Goal: Information Seeking & Learning: Learn about a topic

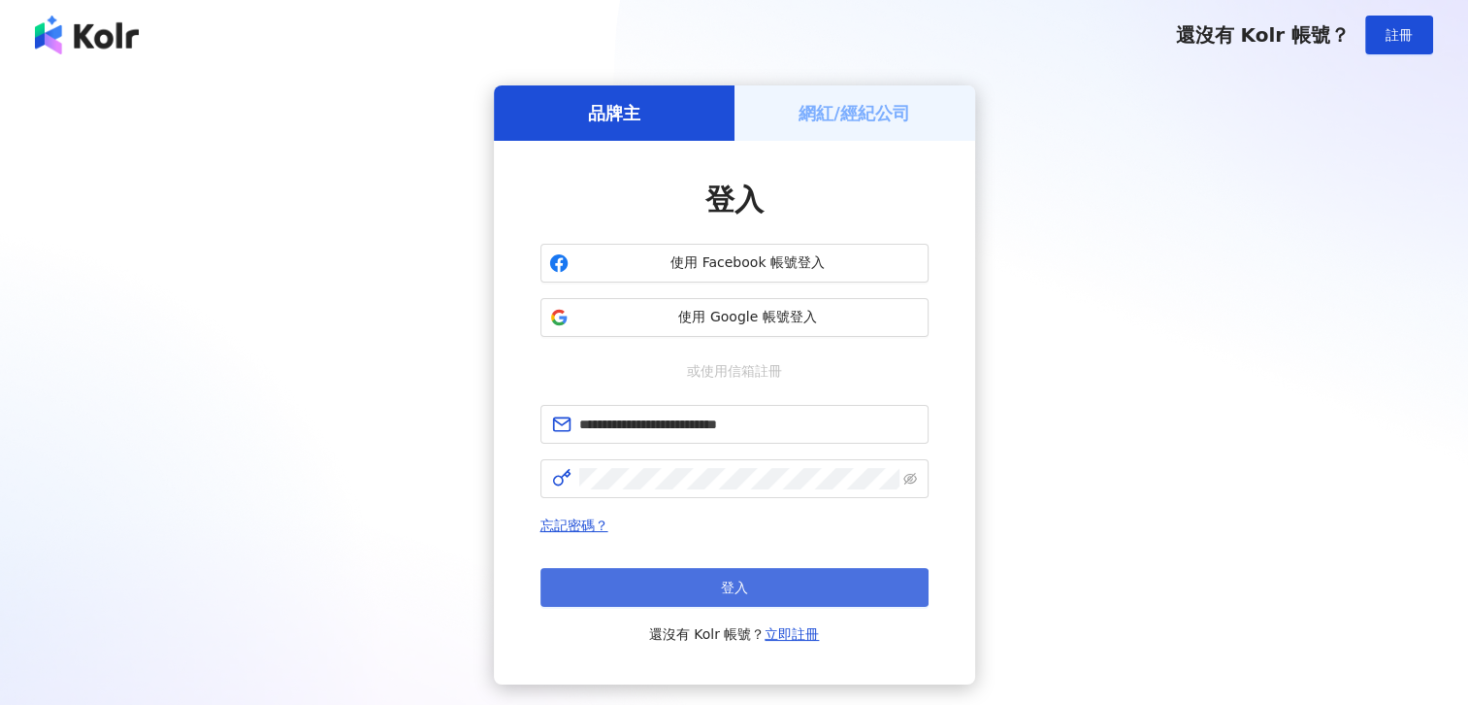
click at [746, 582] on span "登入" at bounding box center [734, 587] width 27 height 16
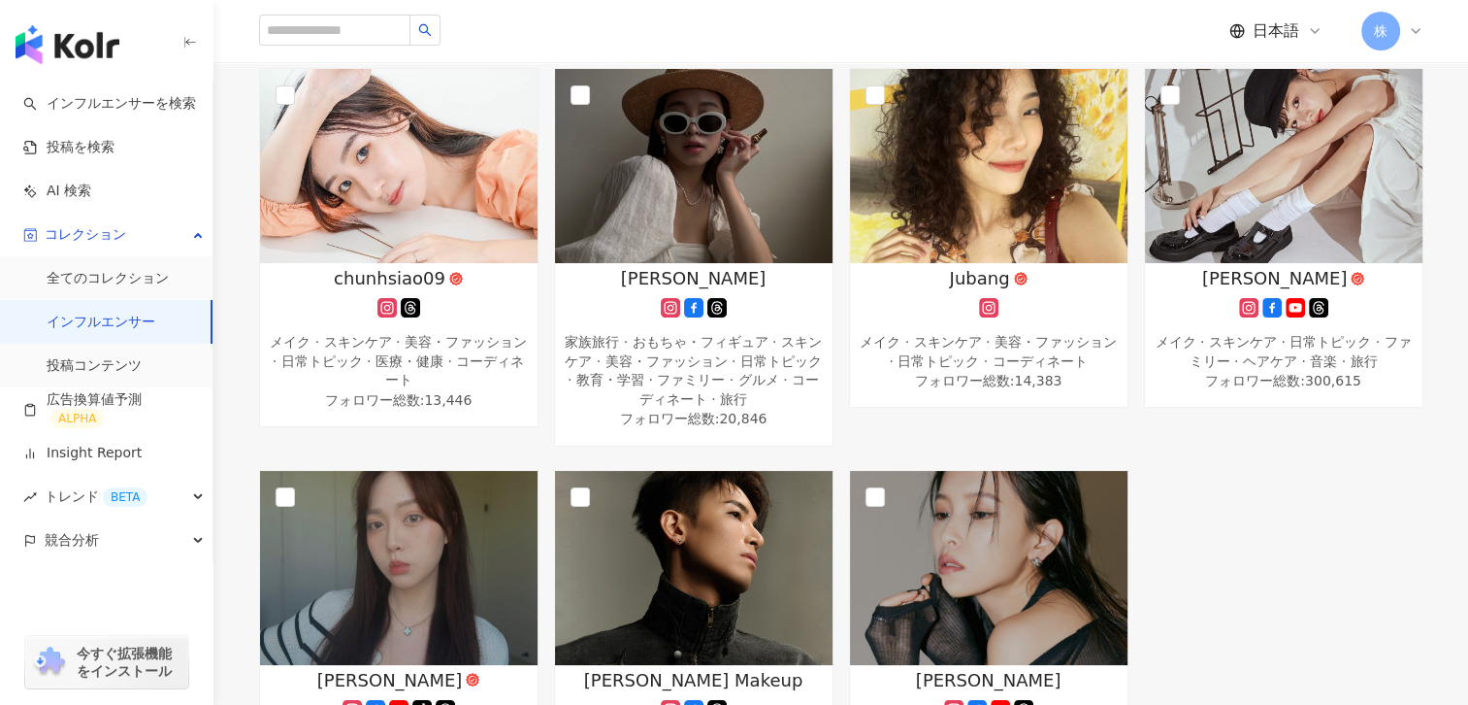
scroll to position [245, 0]
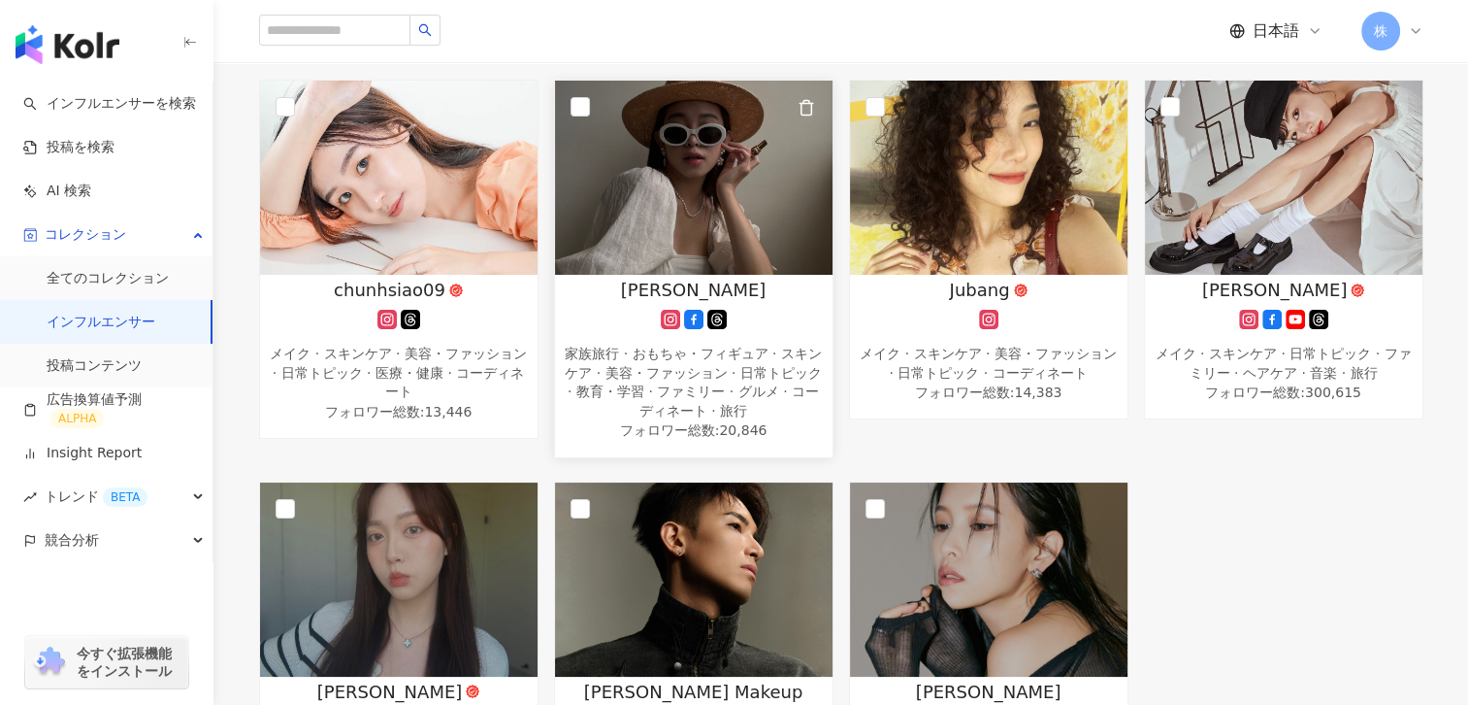
click at [714, 366] on div "家族旅行 · おもちゃ・フィギュア · スキンケア · 美容・ファッション · 日常トピック · 教育・学習 · ファミリー · グルメ · コーディネート …" at bounding box center [694, 383] width 258 height 76
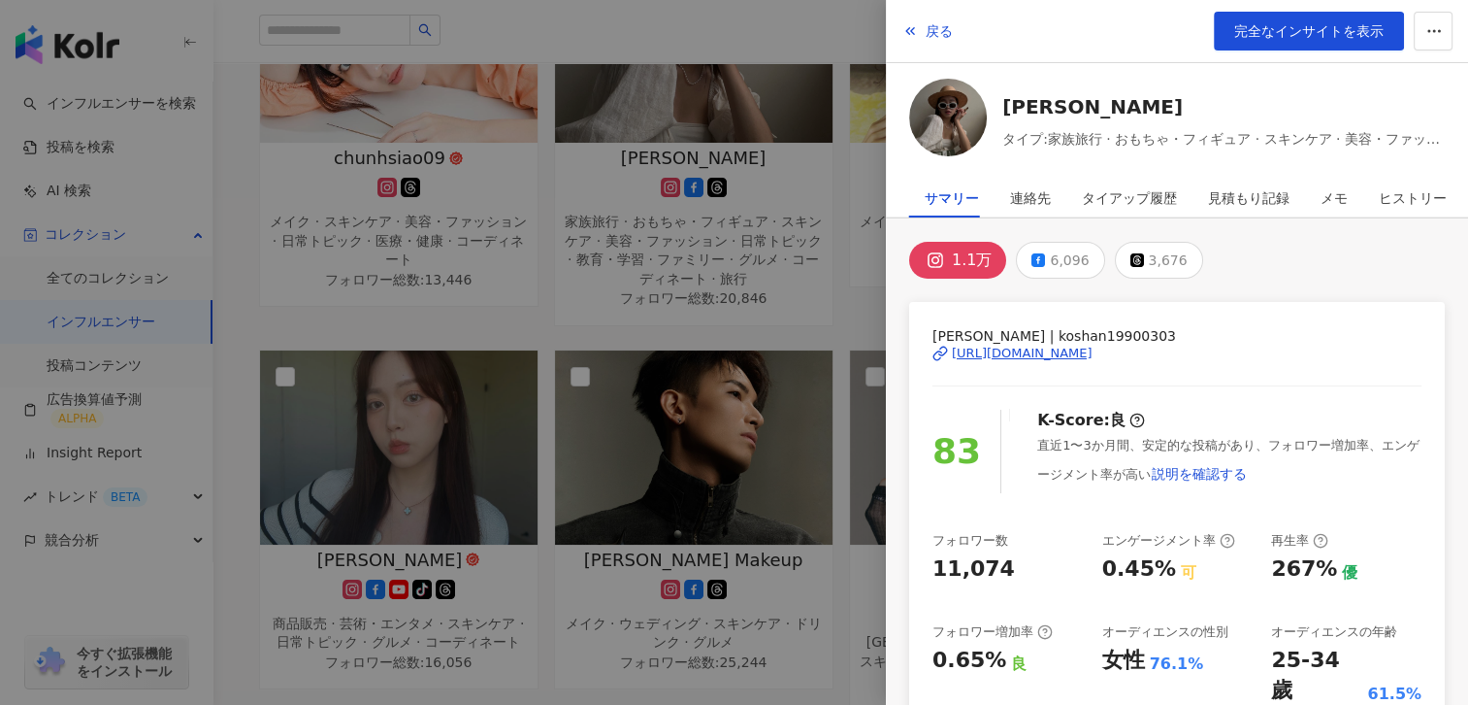
scroll to position [0, 0]
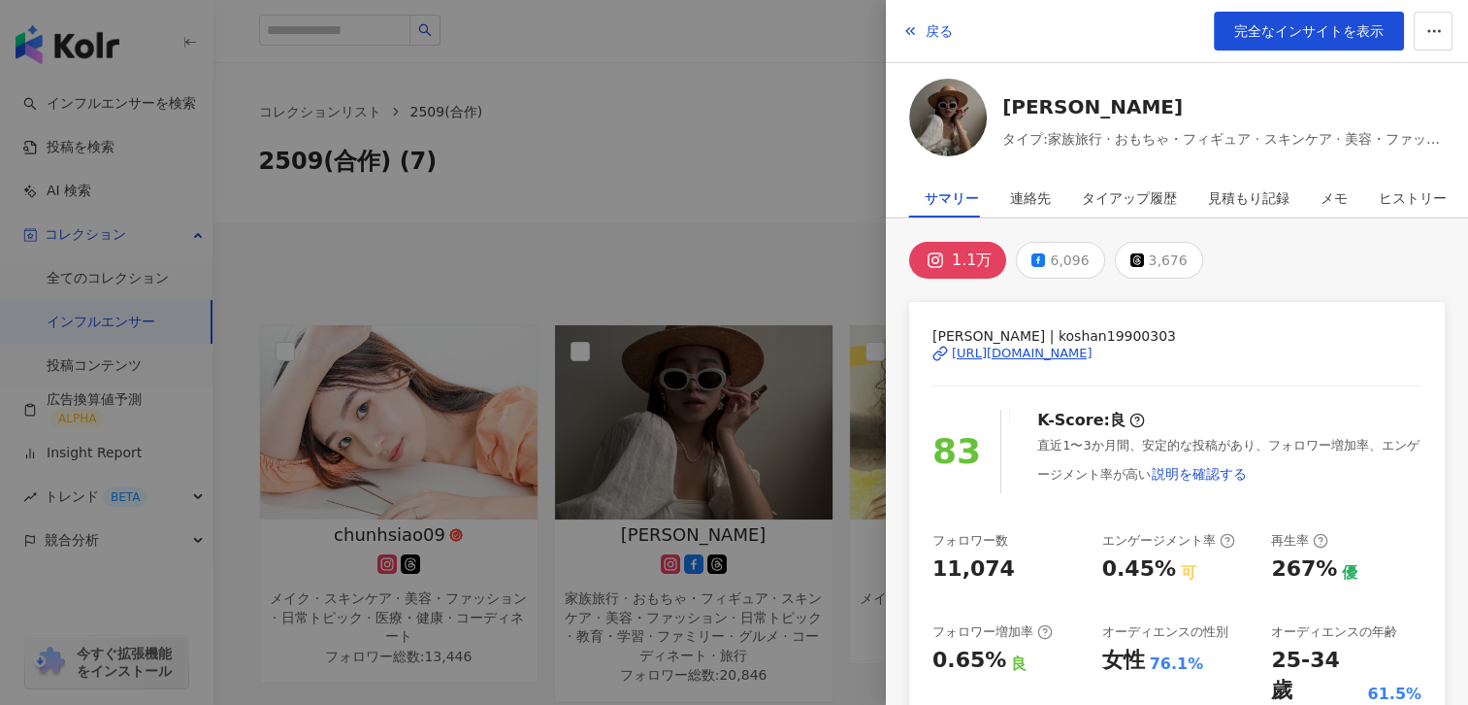
click at [703, 188] on div at bounding box center [734, 352] width 1468 height 705
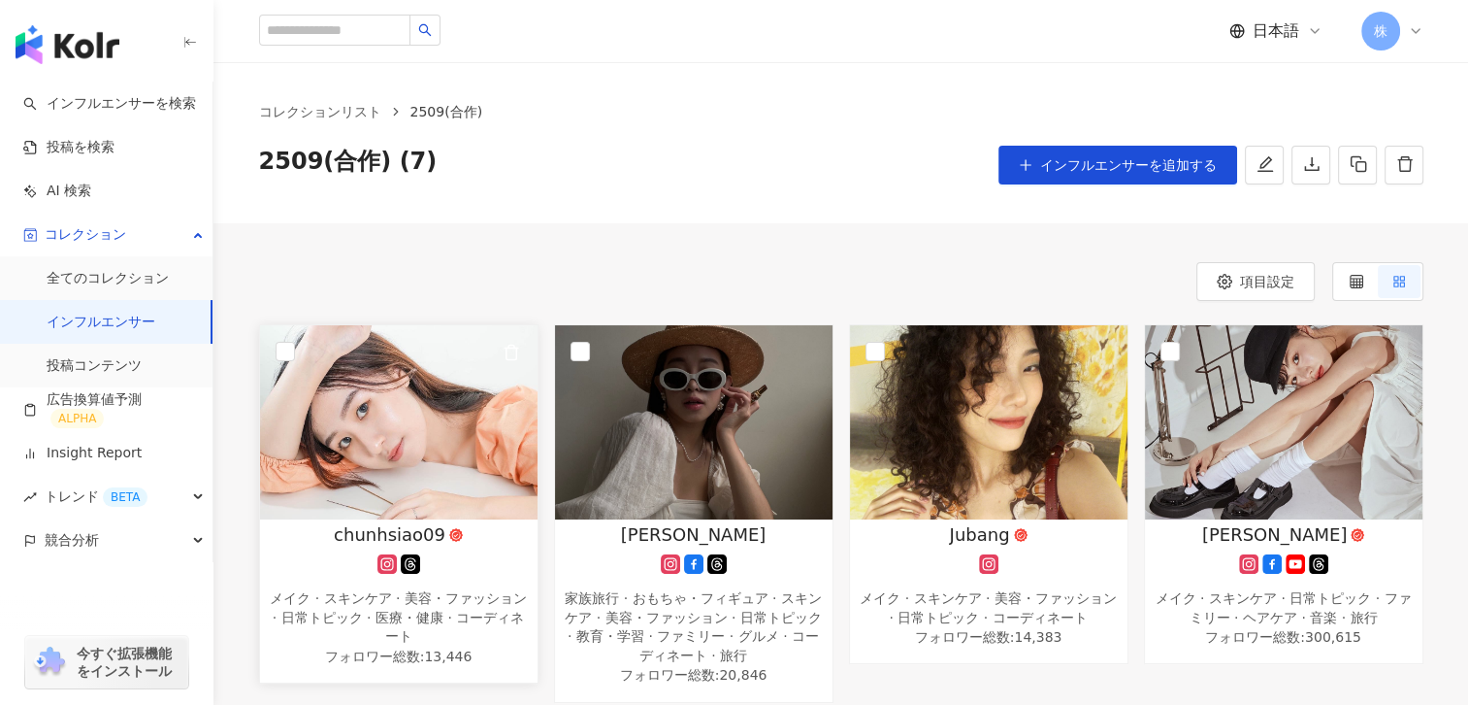
click at [369, 606] on div "メイク · スキンケア · 美容・ファッション · 日常トピック · 医療・健康 · コーディネート" at bounding box center [399, 617] width 258 height 57
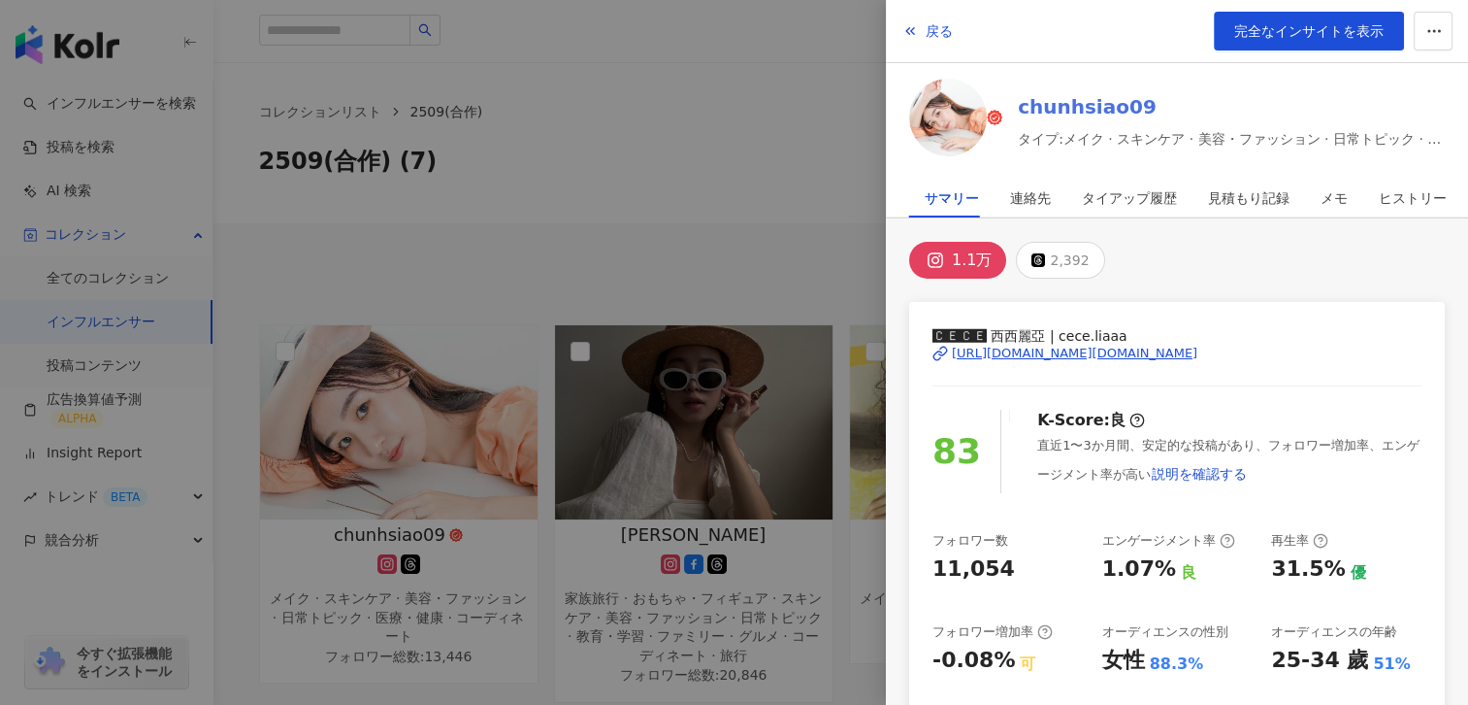
click at [1039, 105] on link "chunhsiao09" at bounding box center [1231, 106] width 427 height 27
click at [637, 165] on div at bounding box center [734, 352] width 1468 height 705
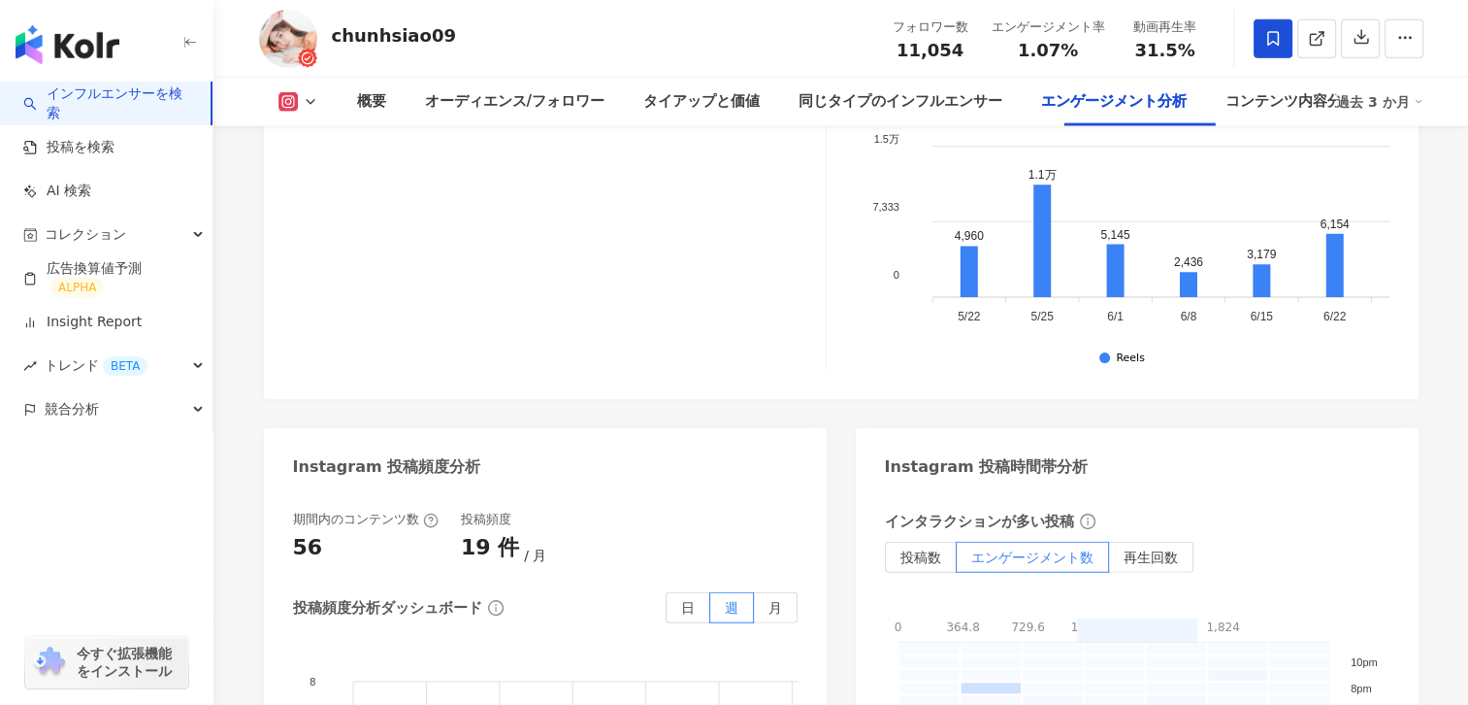
scroll to position [730, 0]
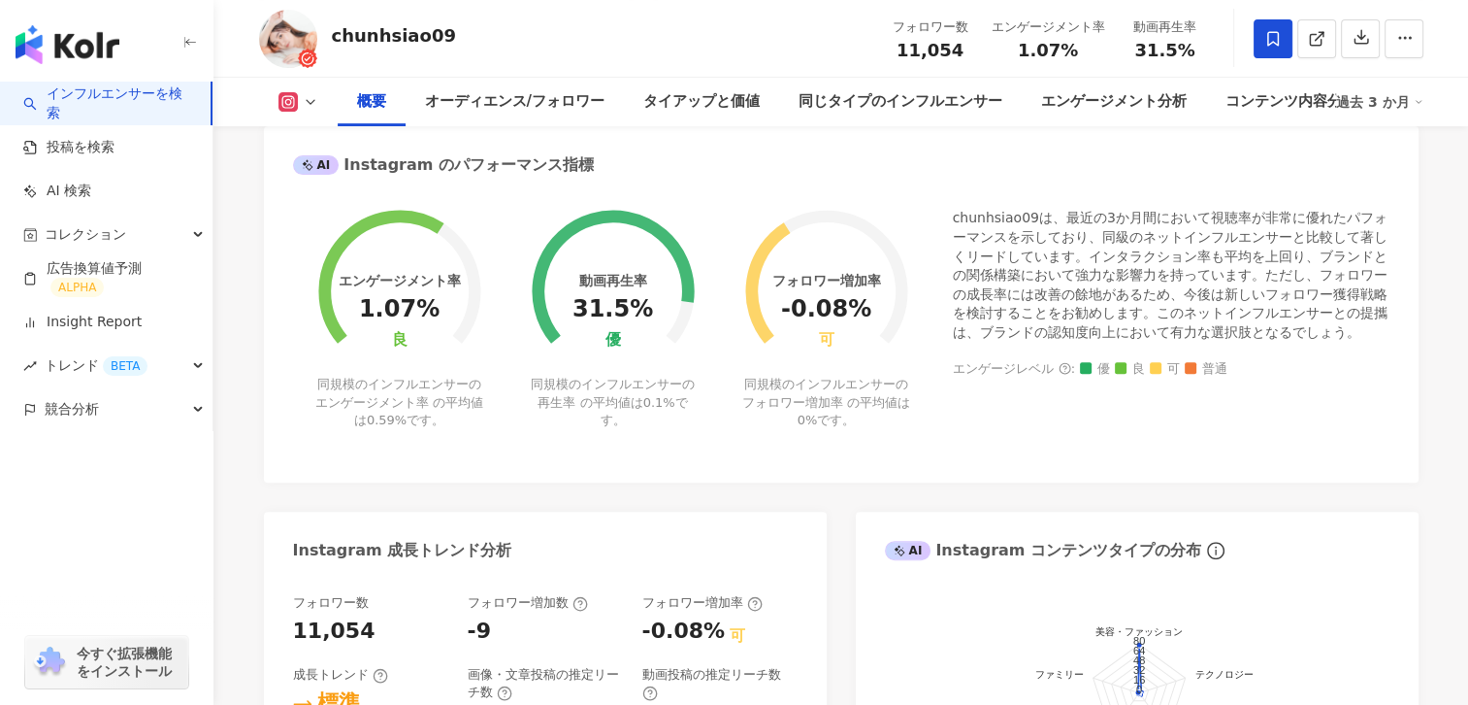
click at [65, 99] on link "インフルエンサーを検索" at bounding box center [109, 103] width 172 height 38
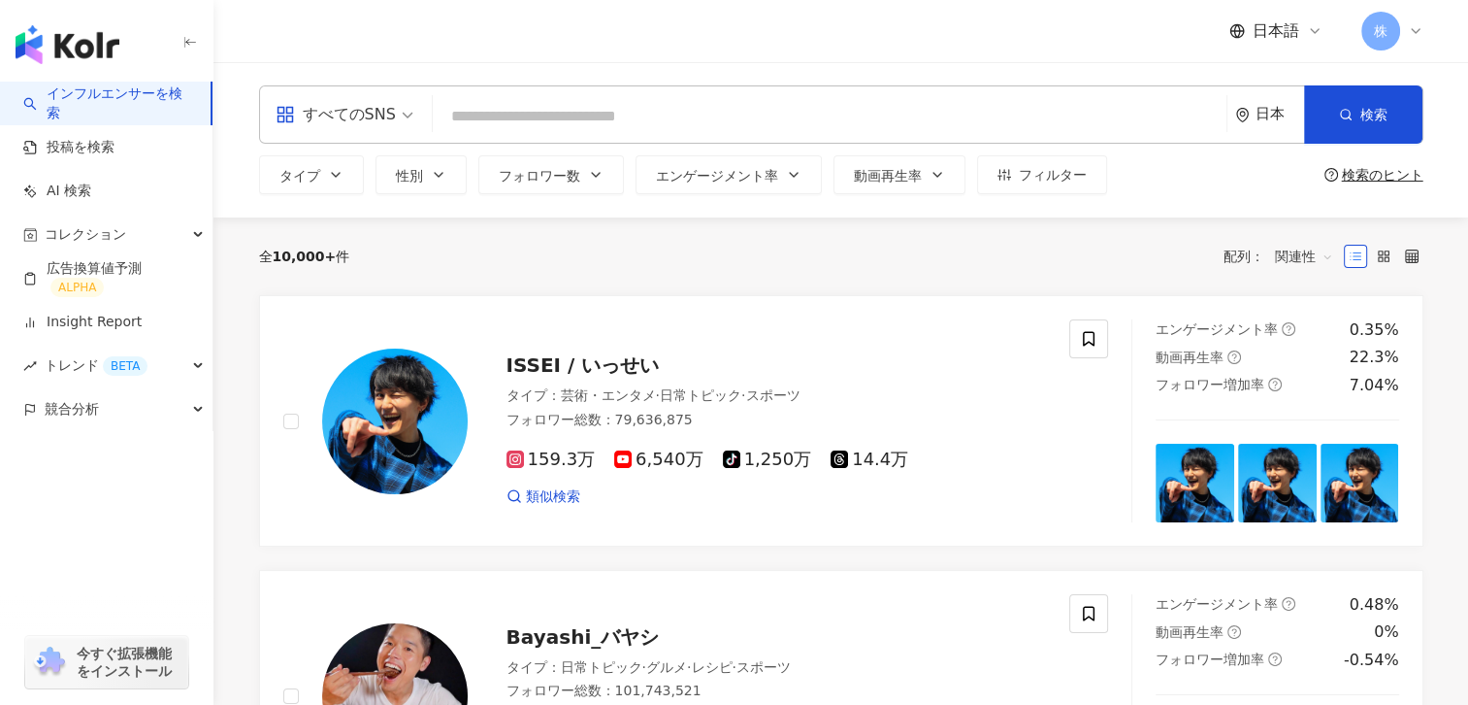
click at [1265, 112] on div "日本" at bounding box center [1280, 114] width 49 height 16
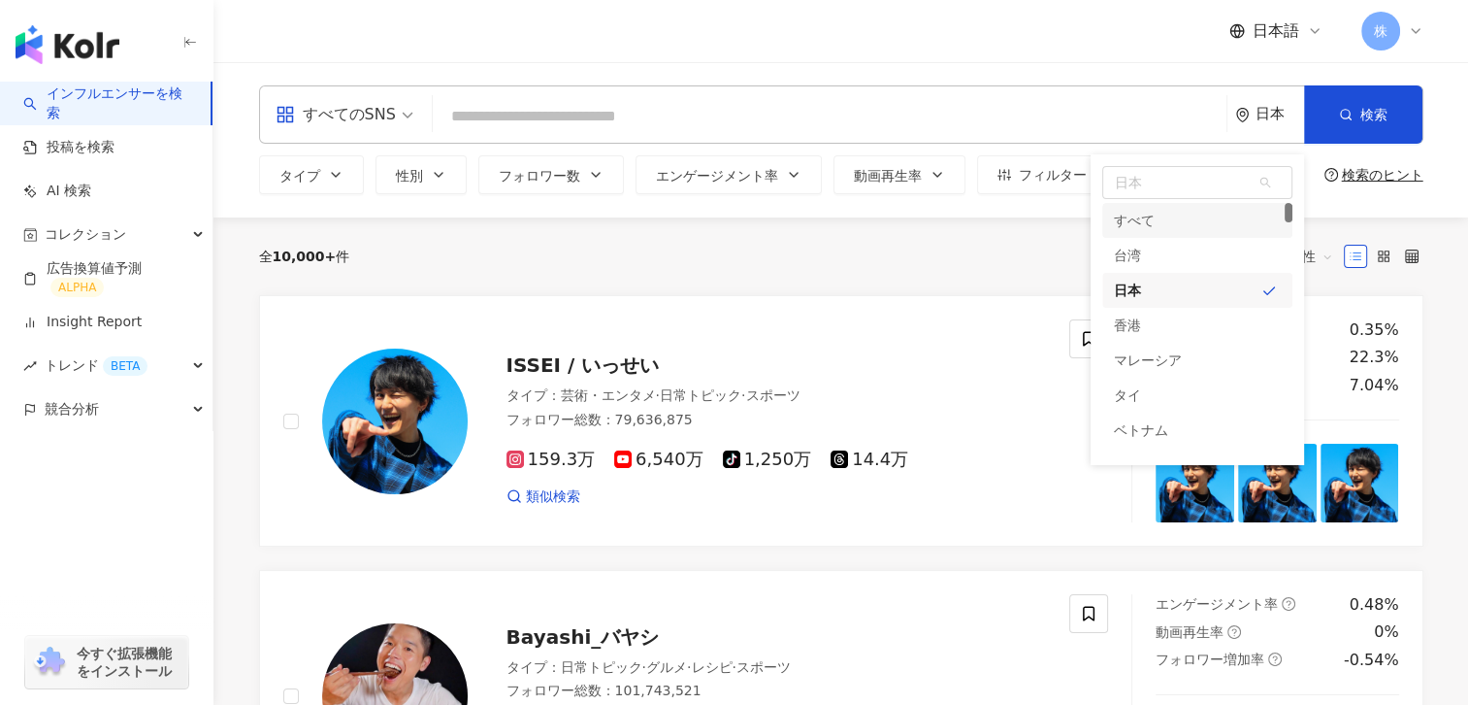
click at [1293, 205] on div "日本 unlimit tw すべて 台湾 日本 香港 マレーシア タイ ベトナム シンガポール" at bounding box center [1198, 309] width 214 height 311
drag, startPoint x: 1288, startPoint y: 210, endPoint x: 1305, endPoint y: 268, distance: 60.8
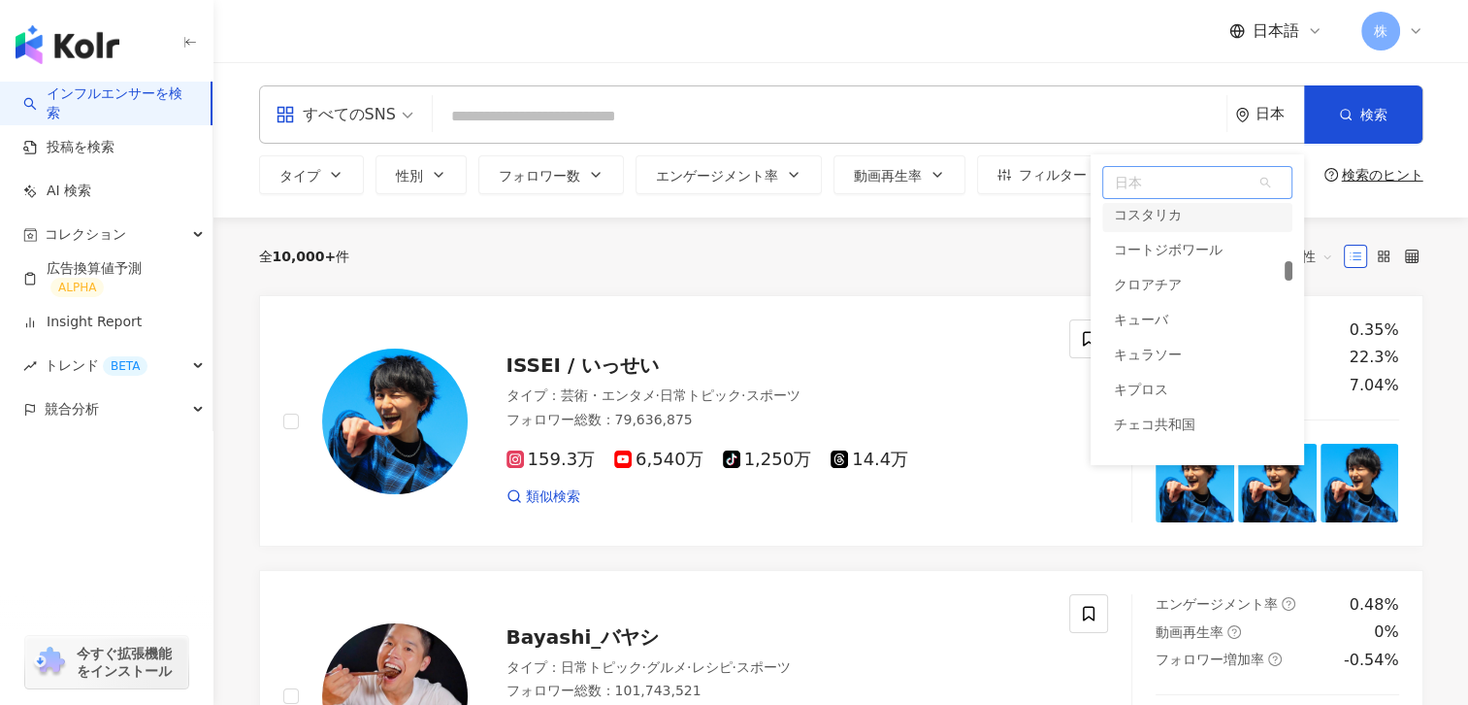
click at [1139, 178] on span "日本" at bounding box center [1197, 182] width 188 height 31
type input "*"
type input "***"
click at [1134, 229] on div "北朝鮮" at bounding box center [1134, 231] width 41 height 35
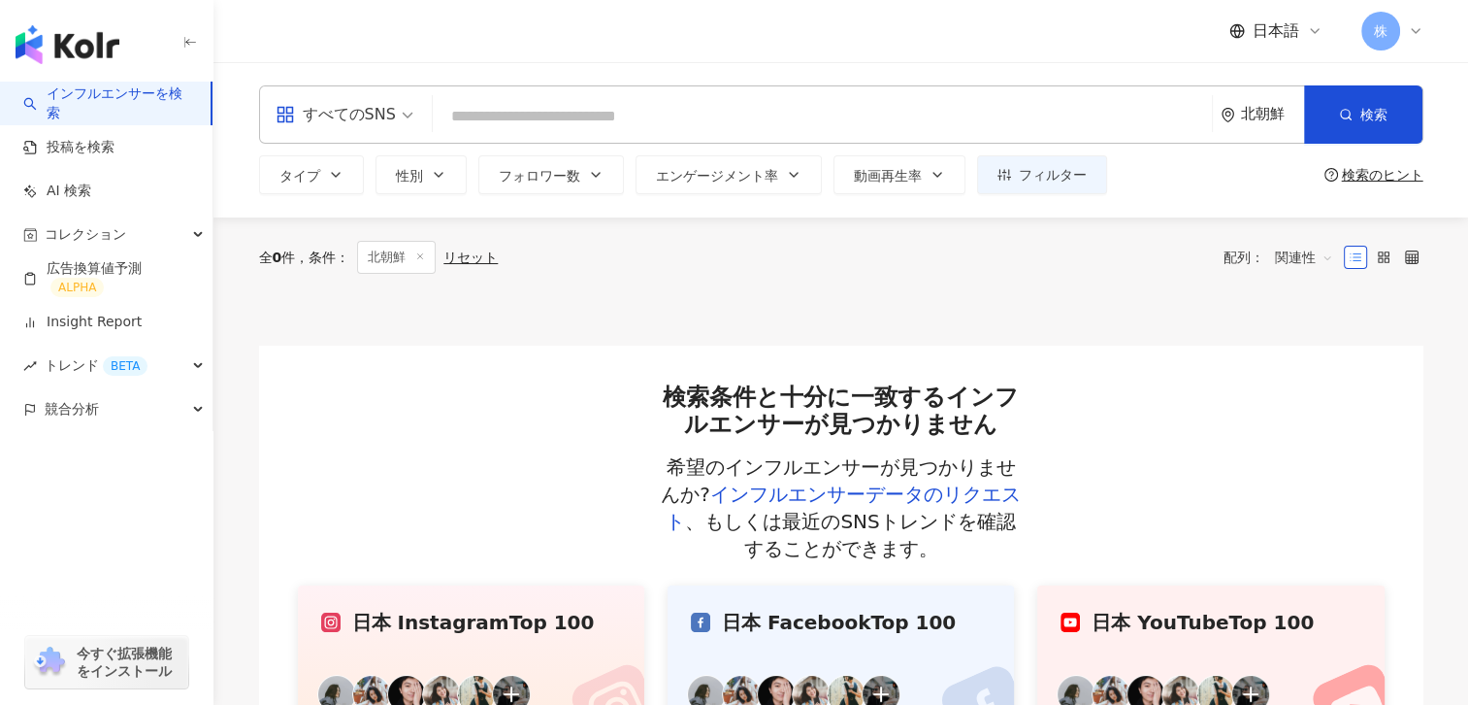
click at [1276, 108] on div "北朝鮮" at bounding box center [1272, 114] width 63 height 16
drag, startPoint x: 1289, startPoint y: 321, endPoint x: 1243, endPoint y: 167, distance: 160.9
click at [1252, 144] on div "すべてのSNS 北朝鮮 北朝鮮 jo kz ke すべて 台湾 日本 香港 マレーシア タイ ベトナム シンガポール 検索 タイプ 性別 フォロワー数 エンゲ…" at bounding box center [841, 139] width 1242 height 109
click at [1129, 309] on div "香港" at bounding box center [1127, 325] width 27 height 35
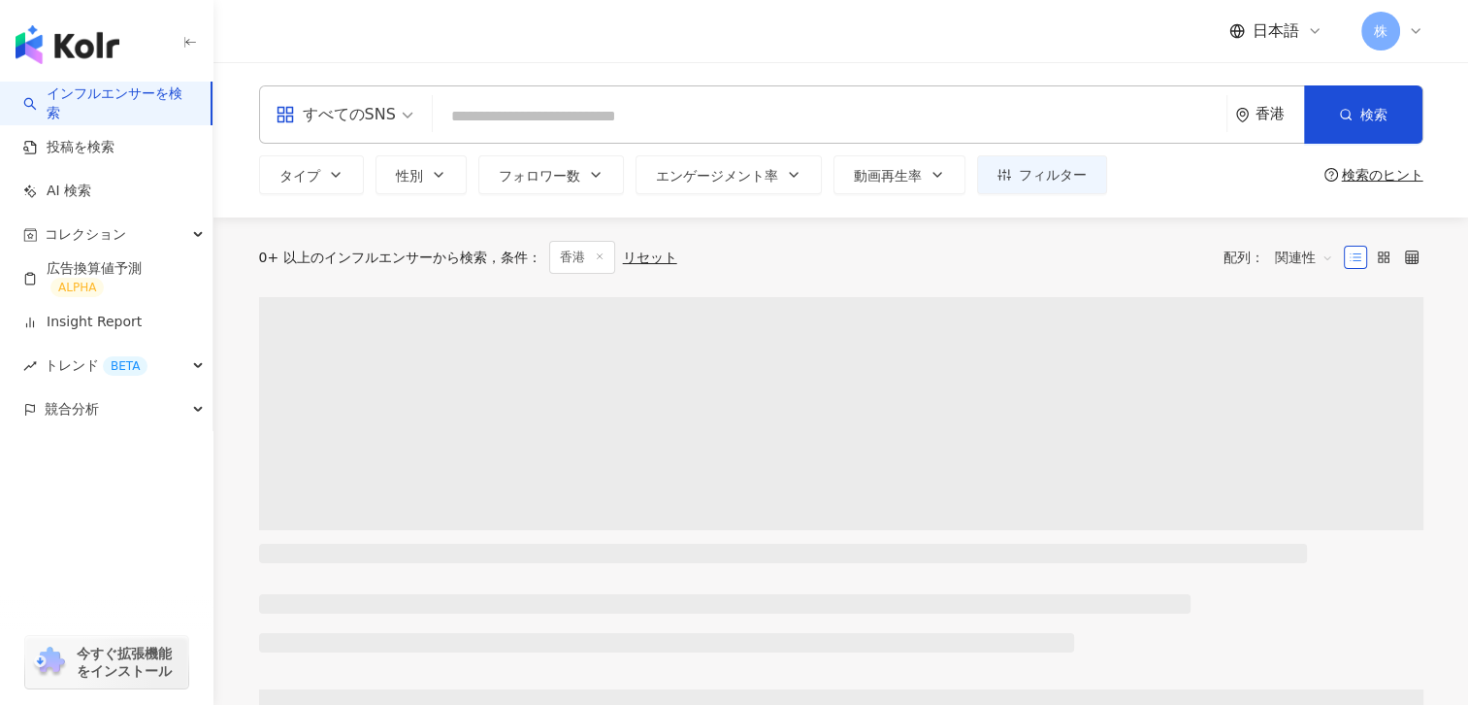
click at [1266, 114] on div "香港" at bounding box center [1280, 114] width 49 height 16
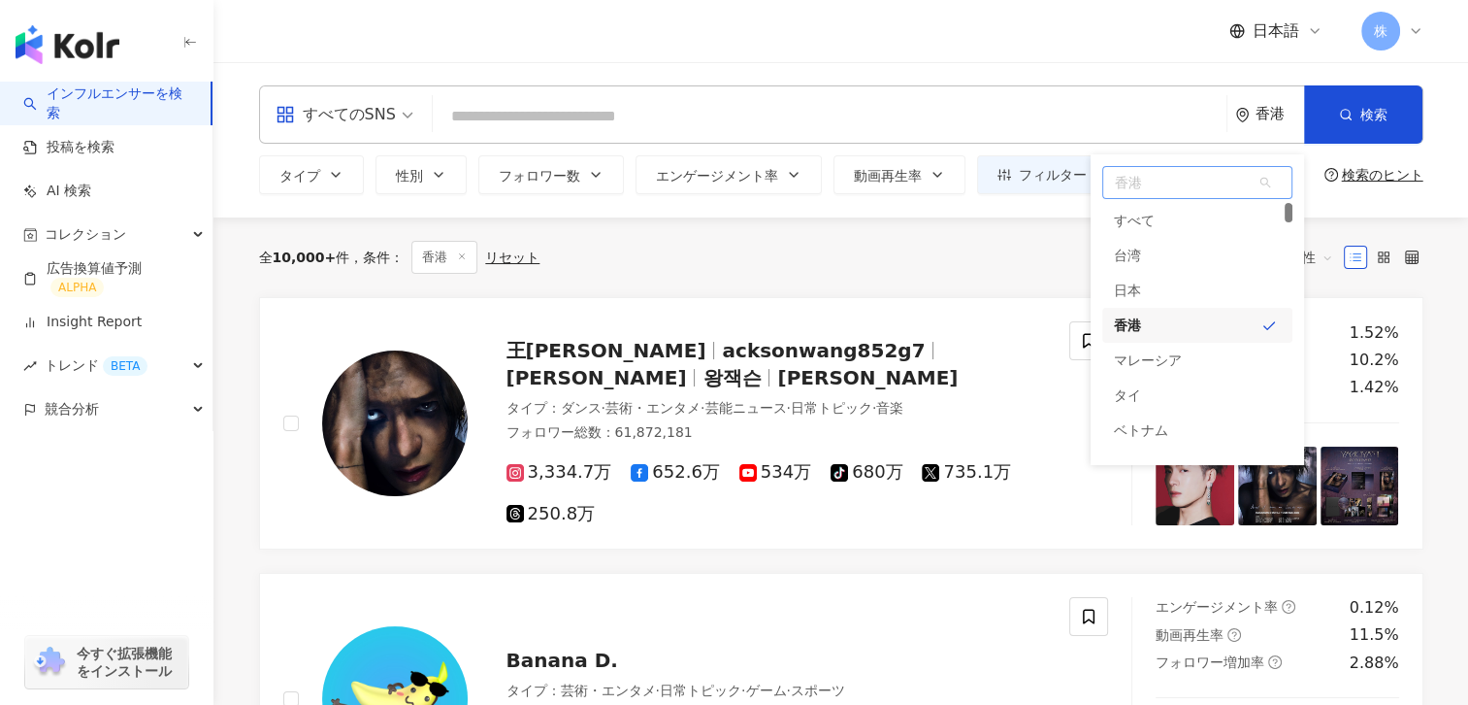
click at [1143, 194] on span "香港" at bounding box center [1197, 182] width 188 height 31
type input "******"
click at [1151, 213] on div "シンガポール" at bounding box center [1155, 220] width 82 height 35
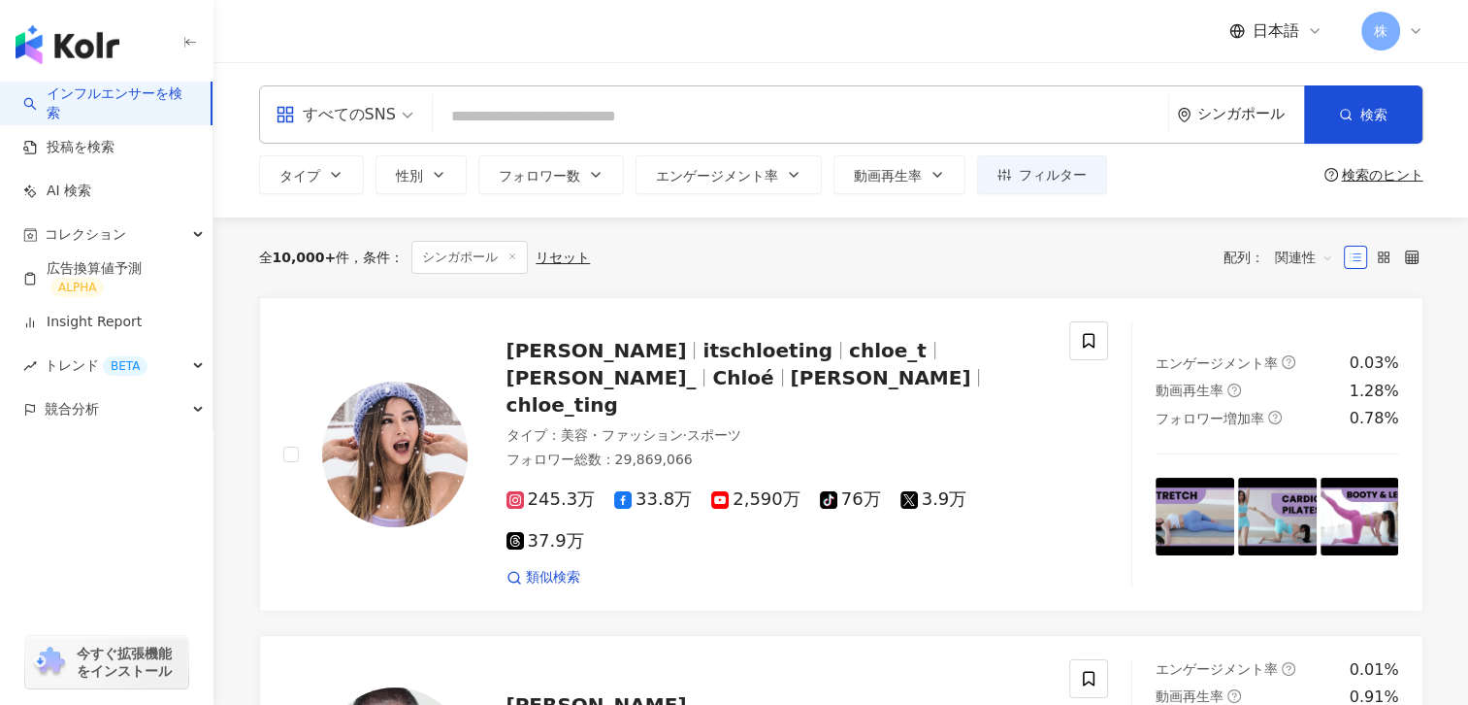
click at [1232, 113] on div "シンガポール" at bounding box center [1251, 114] width 107 height 16
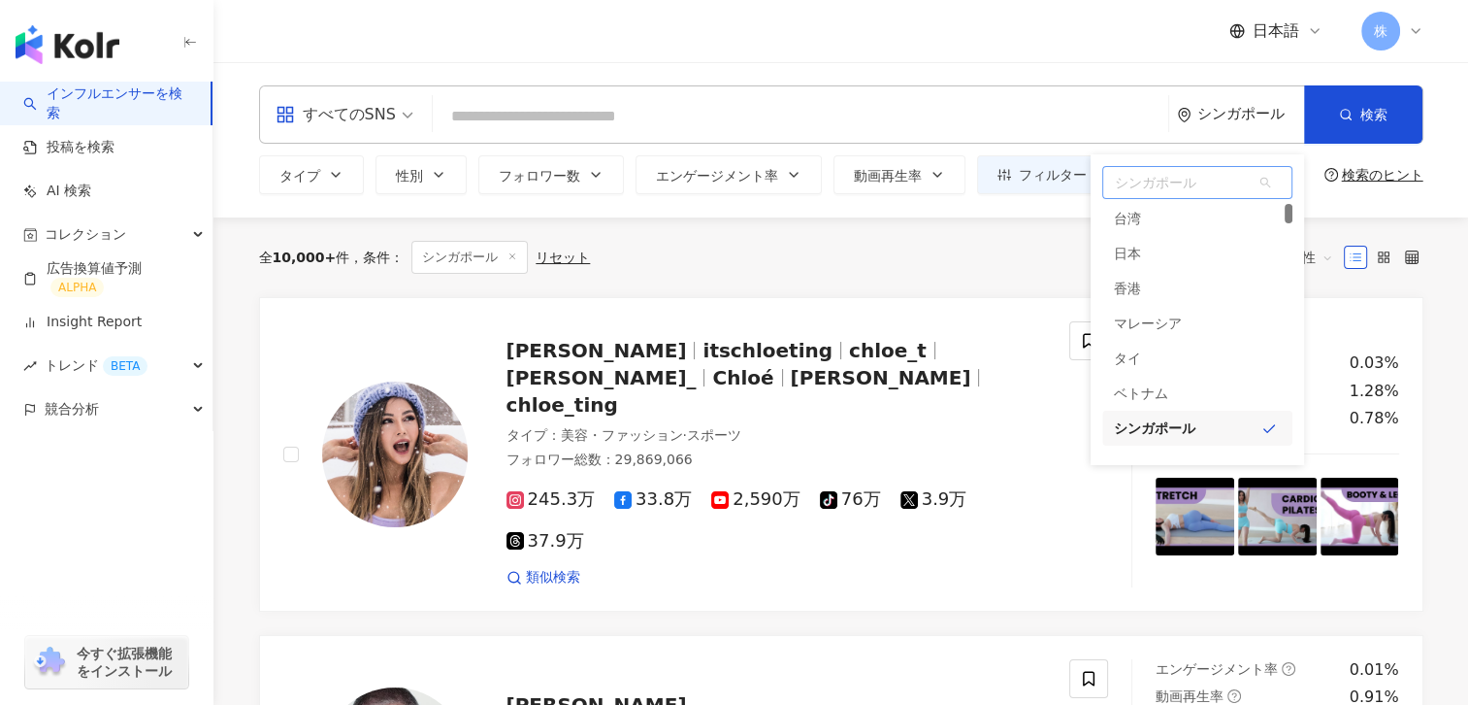
click at [1133, 190] on span "シンガポール" at bounding box center [1197, 182] width 188 height 31
type input "*"
type input "***"
click at [1167, 237] on div "アラブ首長国連邦" at bounding box center [1168, 231] width 109 height 35
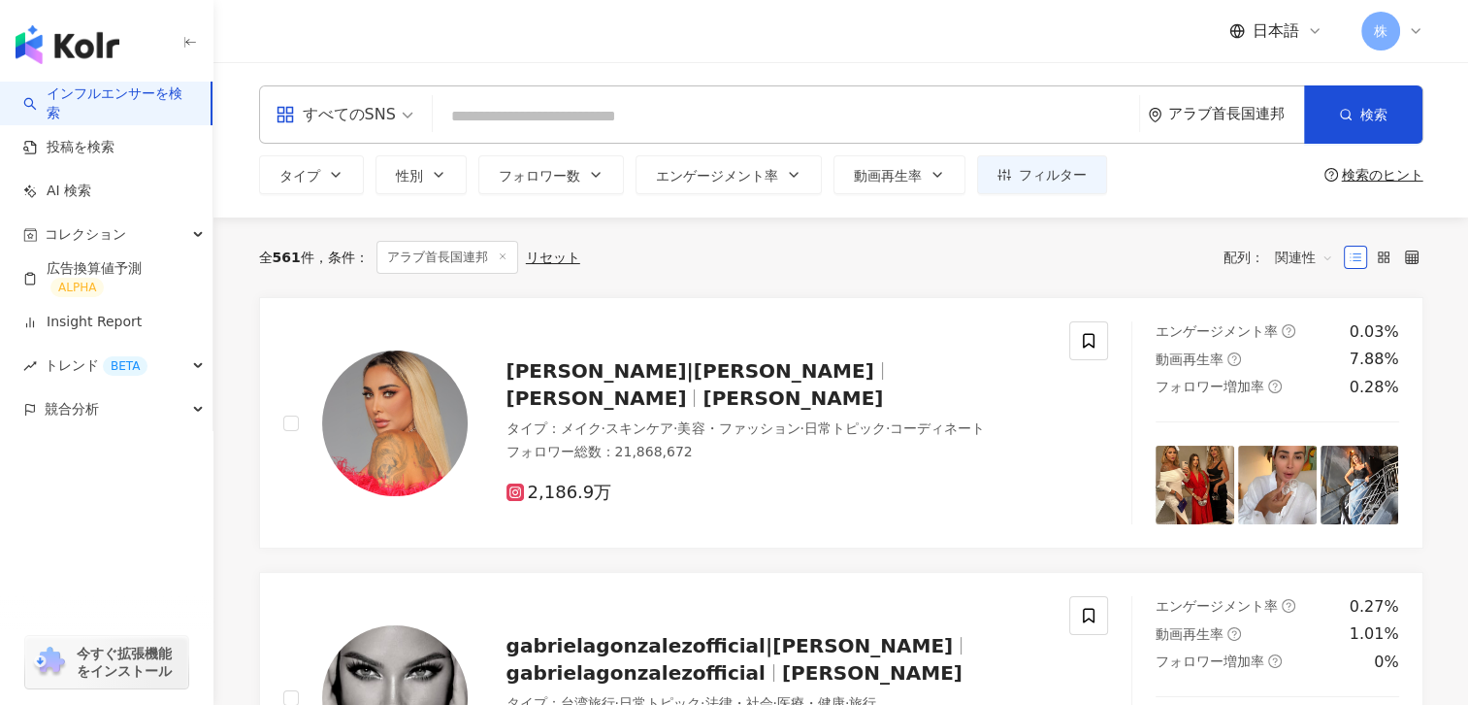
click at [1258, 107] on div "アラブ首長国連邦" at bounding box center [1236, 114] width 136 height 16
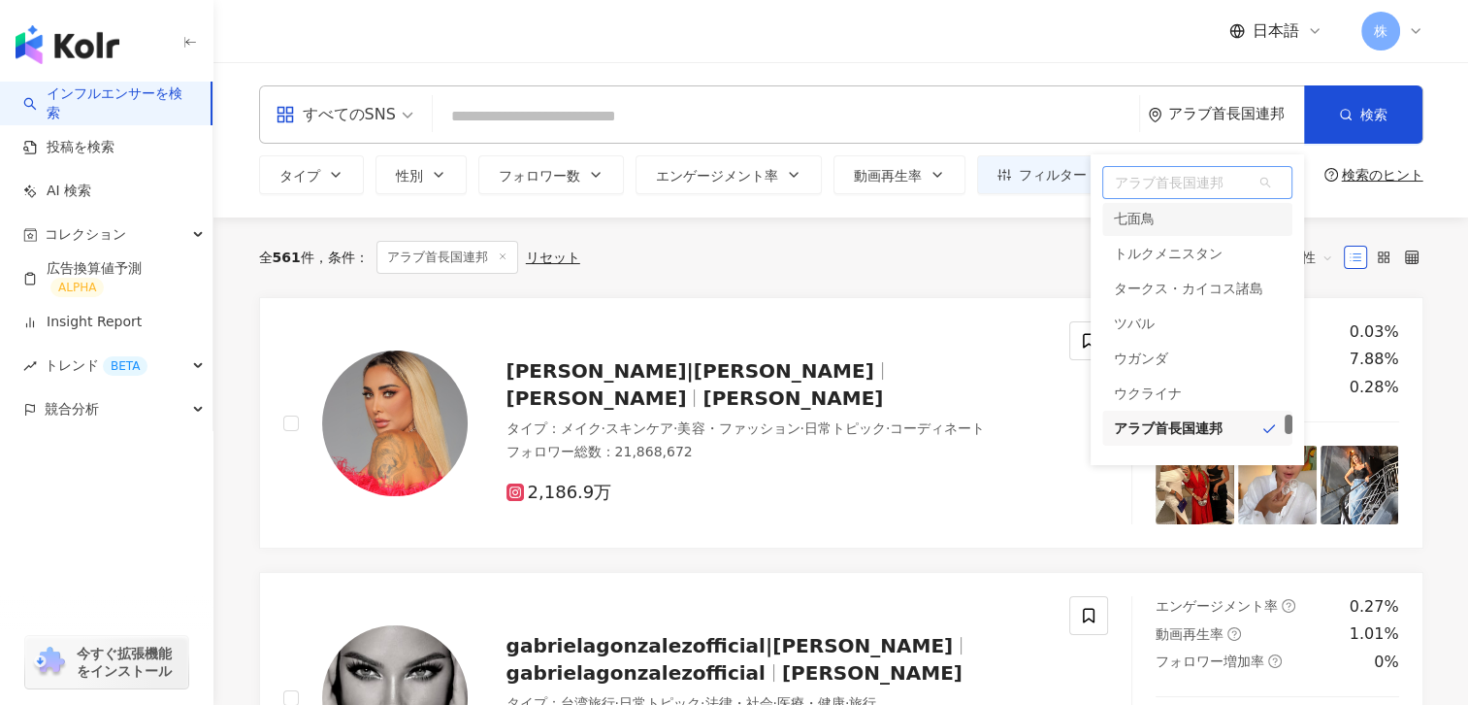
click at [1132, 185] on span "アラブ首長国連邦" at bounding box center [1197, 182] width 188 height 31
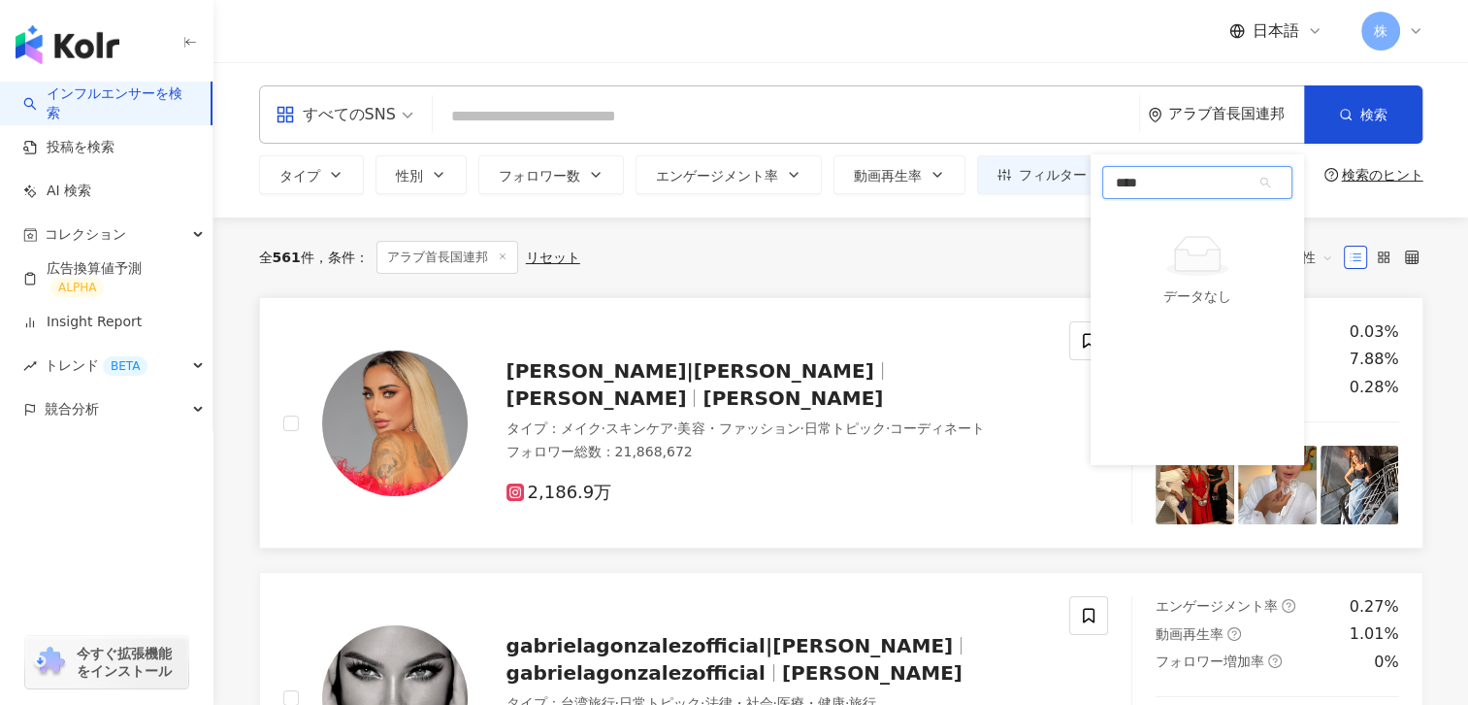
type input "****"
click at [1137, 223] on div "アメリカ" at bounding box center [1141, 220] width 54 height 35
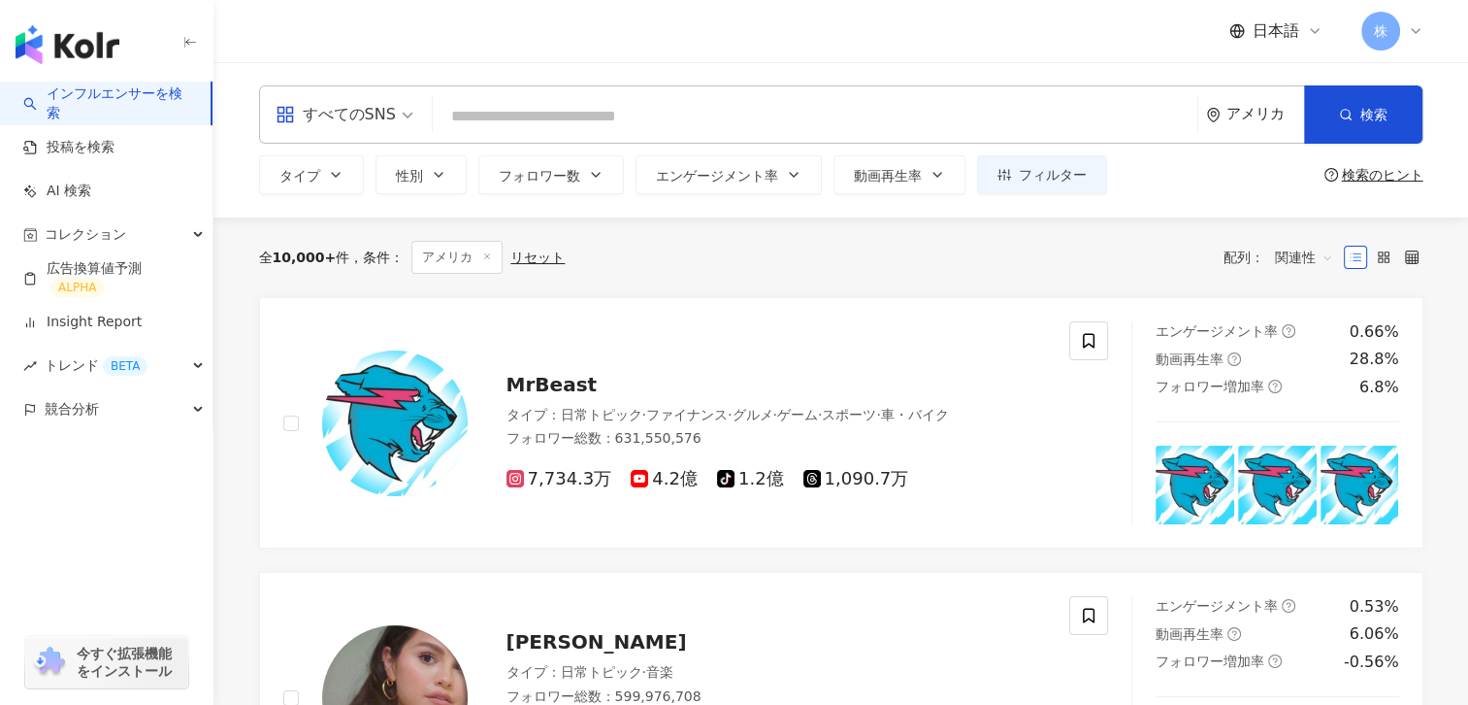
click at [380, 128] on div "すべてのSNS" at bounding box center [336, 114] width 120 height 31
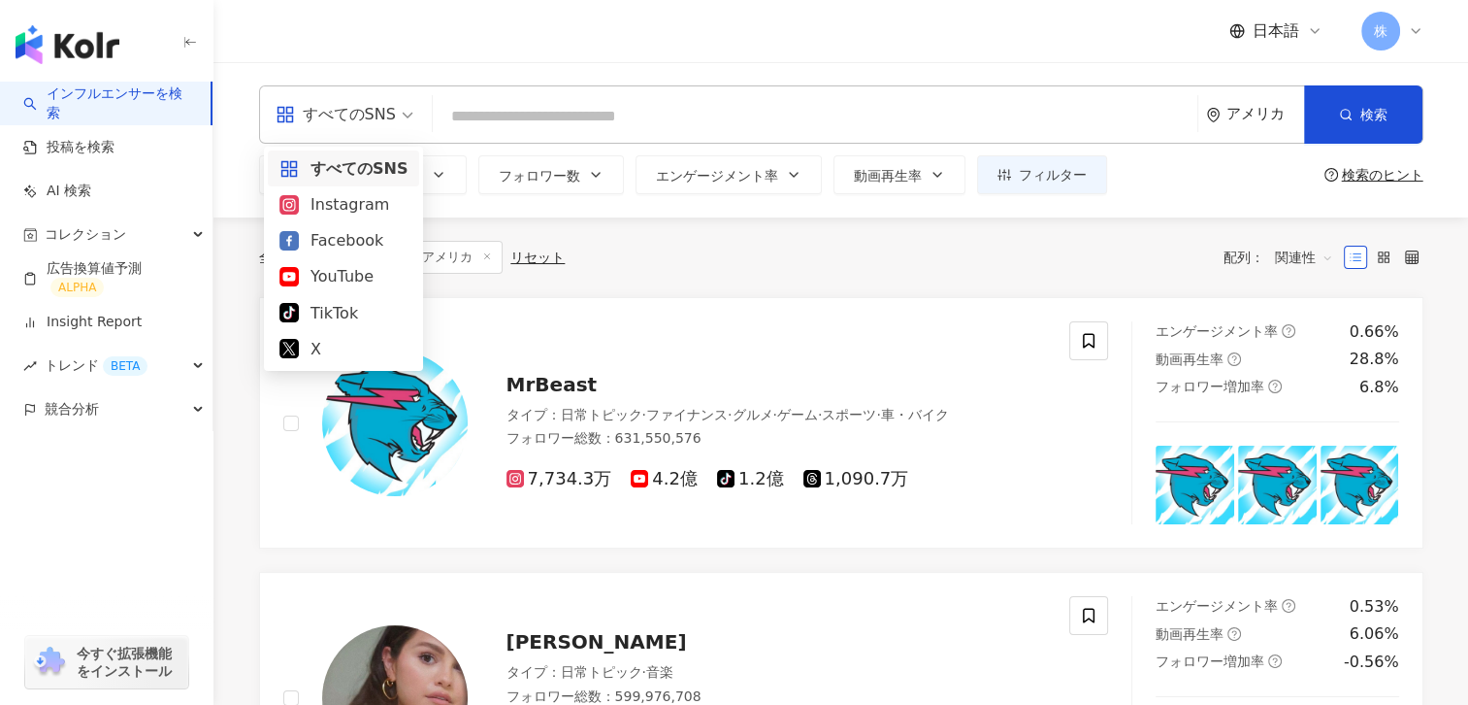
click at [1168, 171] on div "タイプ 性別 フォロワー数 エンゲージメント率 動画再生率 フィルター 検索のヒント" at bounding box center [841, 174] width 1165 height 39
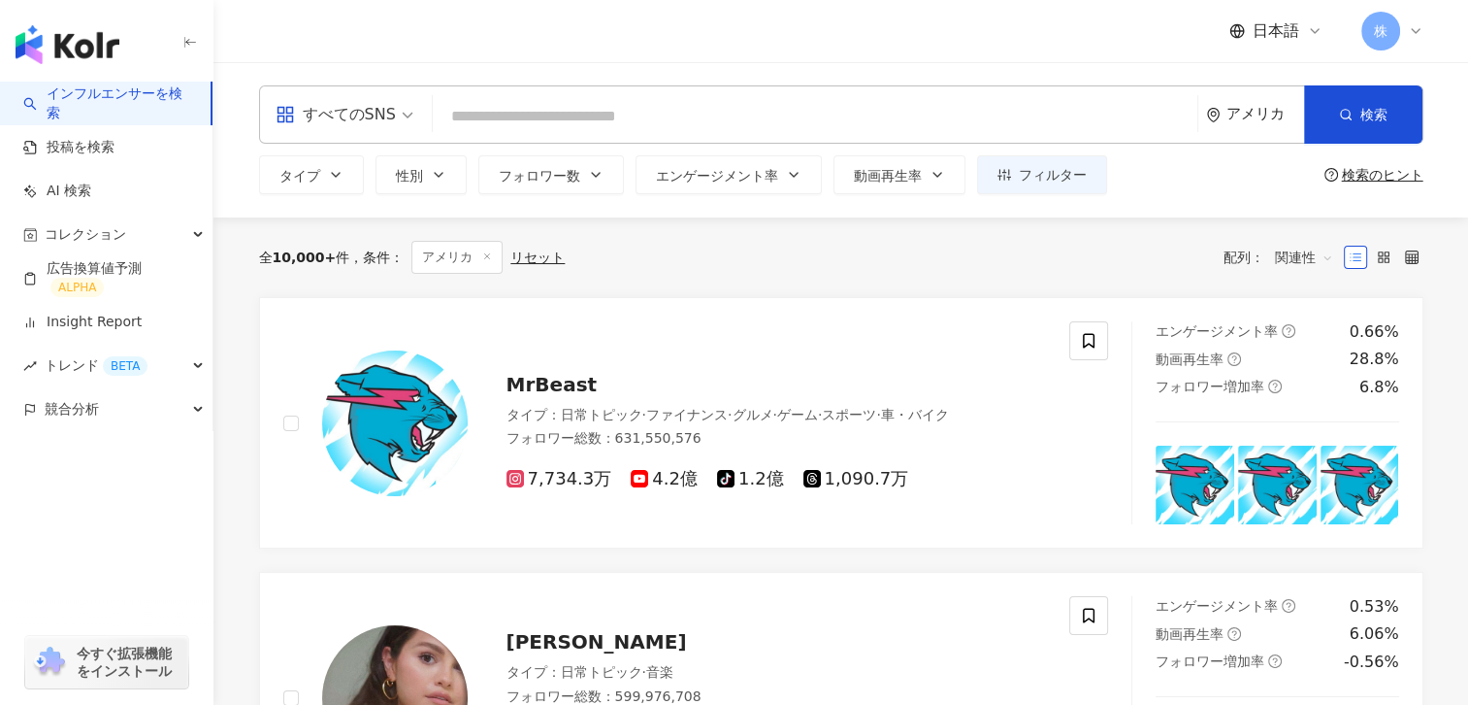
click at [1267, 113] on div "アメリカ" at bounding box center [1266, 114] width 78 height 16
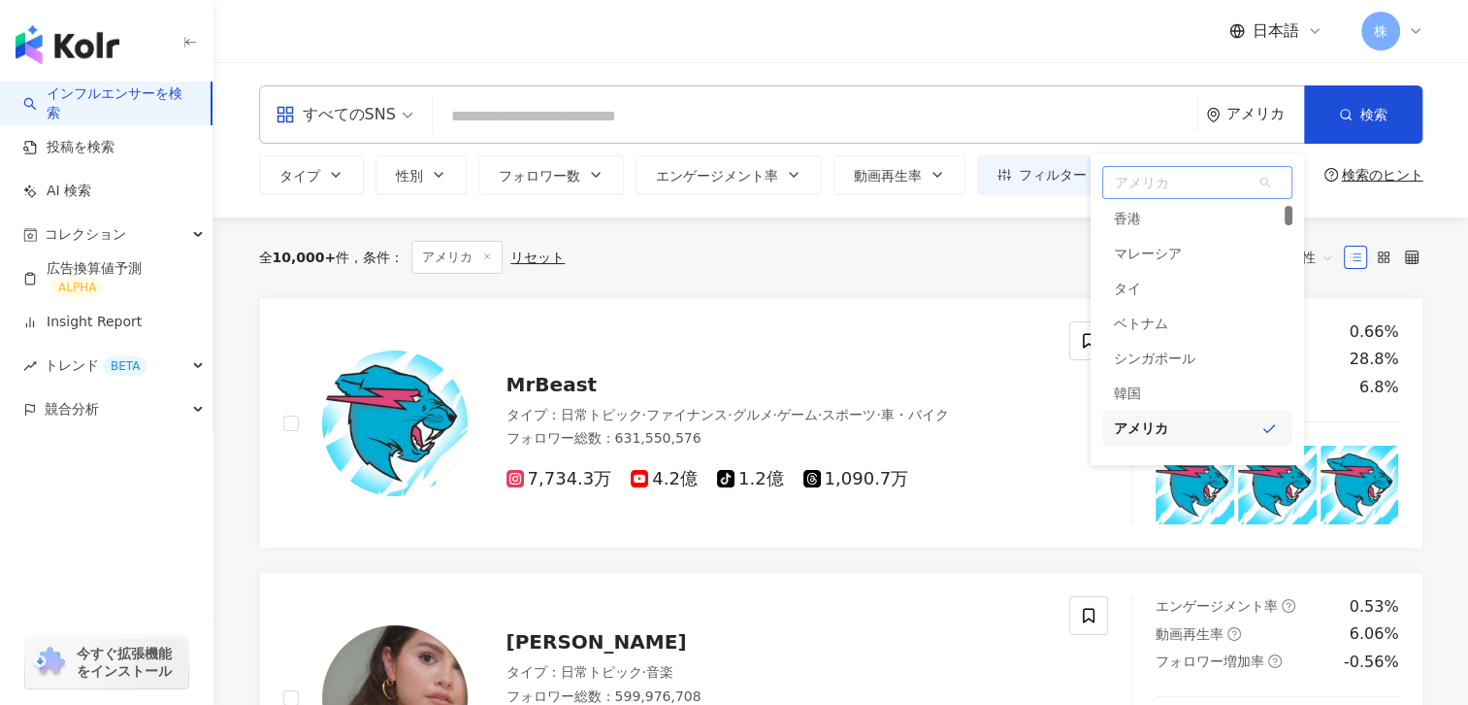
click at [1154, 190] on span "アメリカ" at bounding box center [1197, 182] width 188 height 31
type input "**"
click at [1142, 241] on div "中国" at bounding box center [1197, 231] width 190 height 35
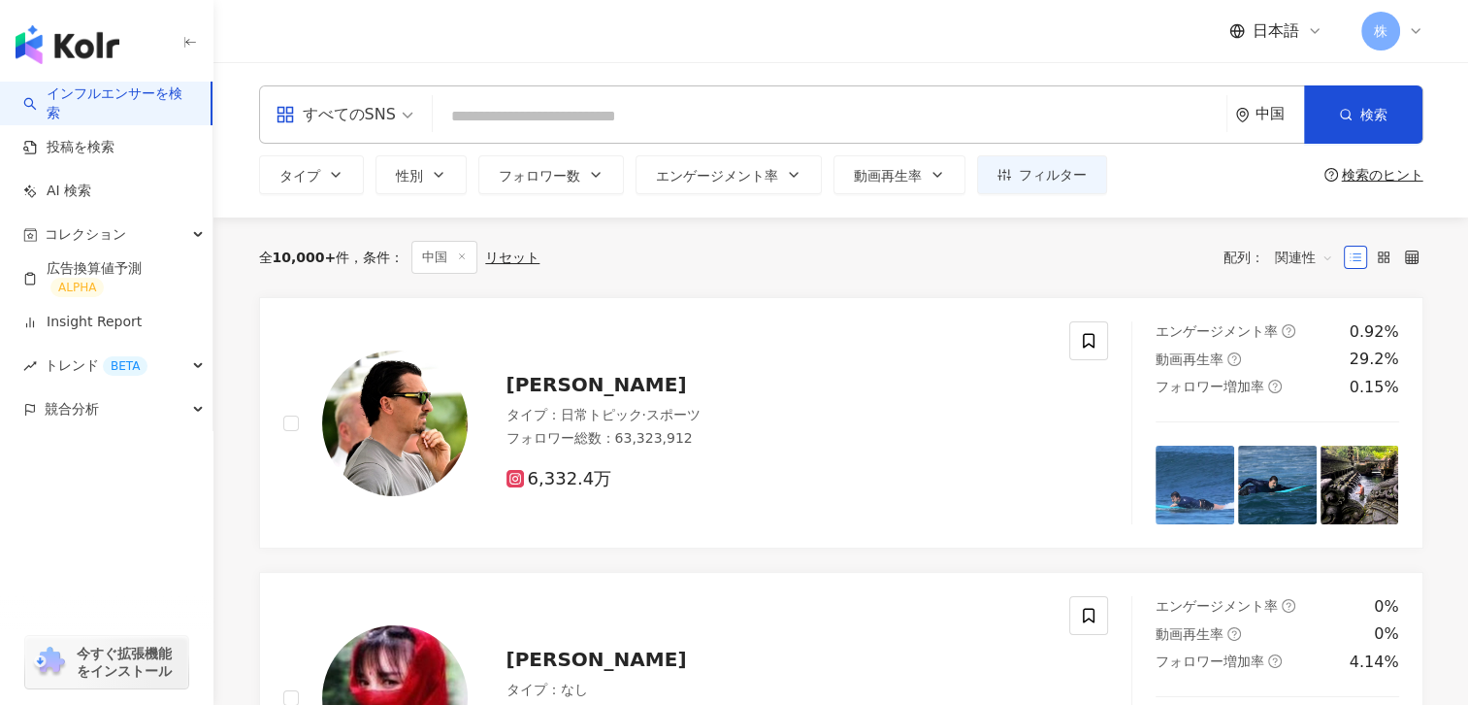
click at [1254, 120] on div "中国" at bounding box center [1269, 114] width 69 height 56
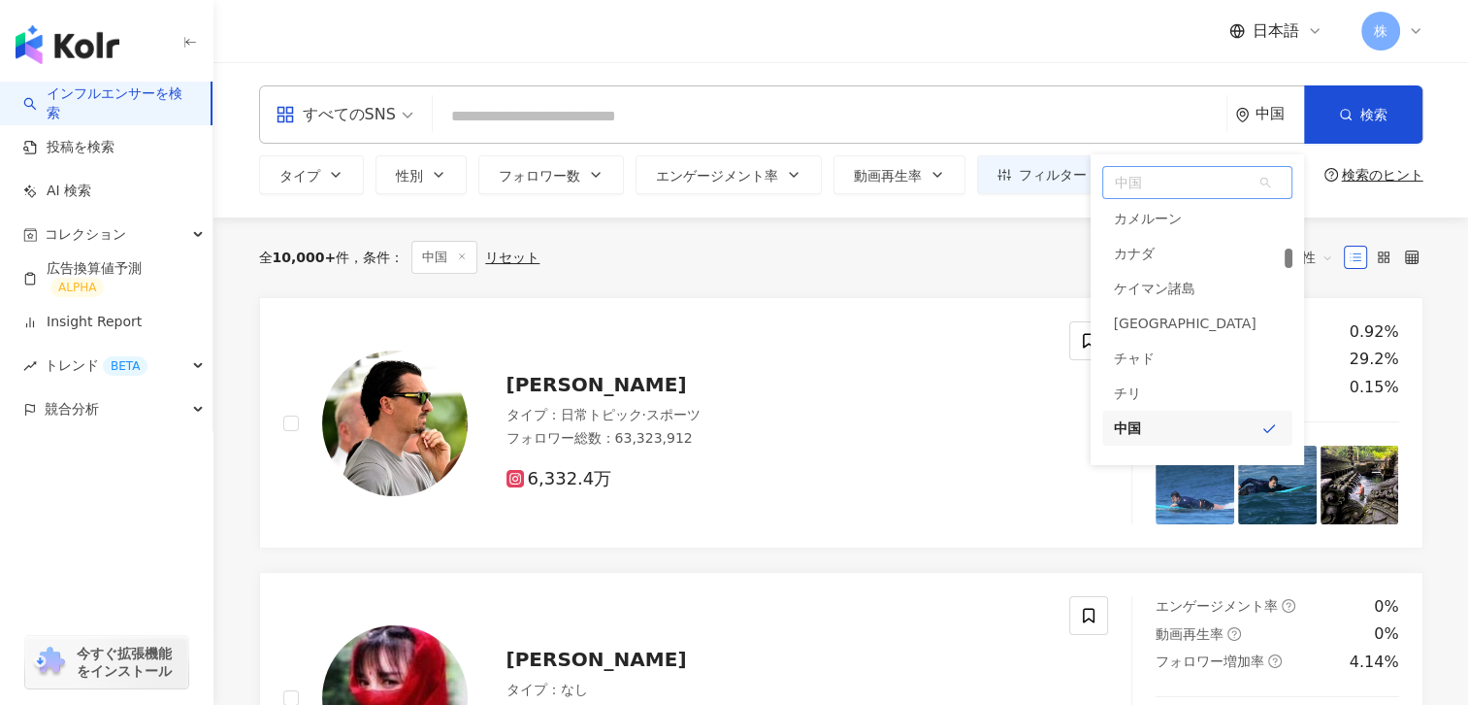
click at [1141, 194] on span "中国" at bounding box center [1197, 182] width 188 height 31
type input "**"
click at [1120, 227] on div "台湾" at bounding box center [1127, 220] width 27 height 35
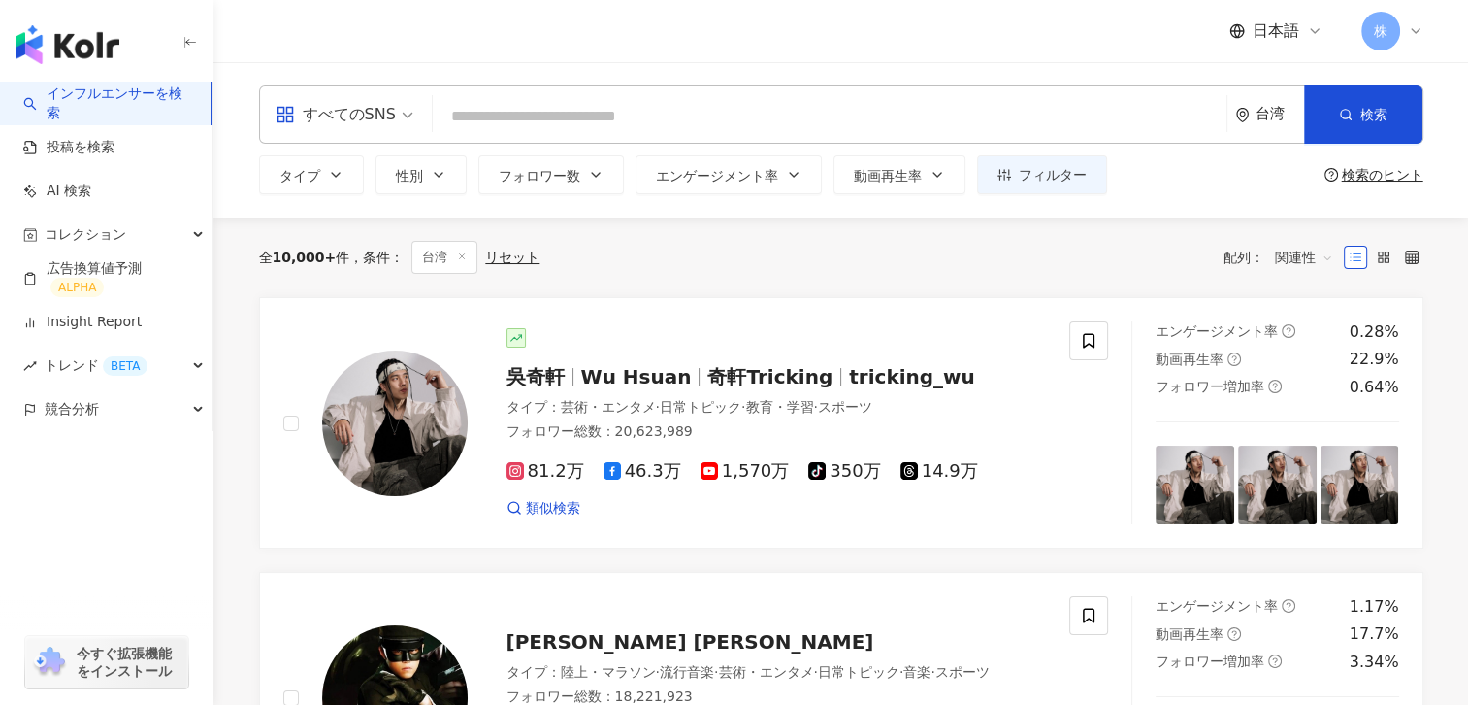
click at [1268, 115] on div "台湾" at bounding box center [1280, 114] width 49 height 16
click at [1257, 122] on div "台湾" at bounding box center [1280, 114] width 49 height 16
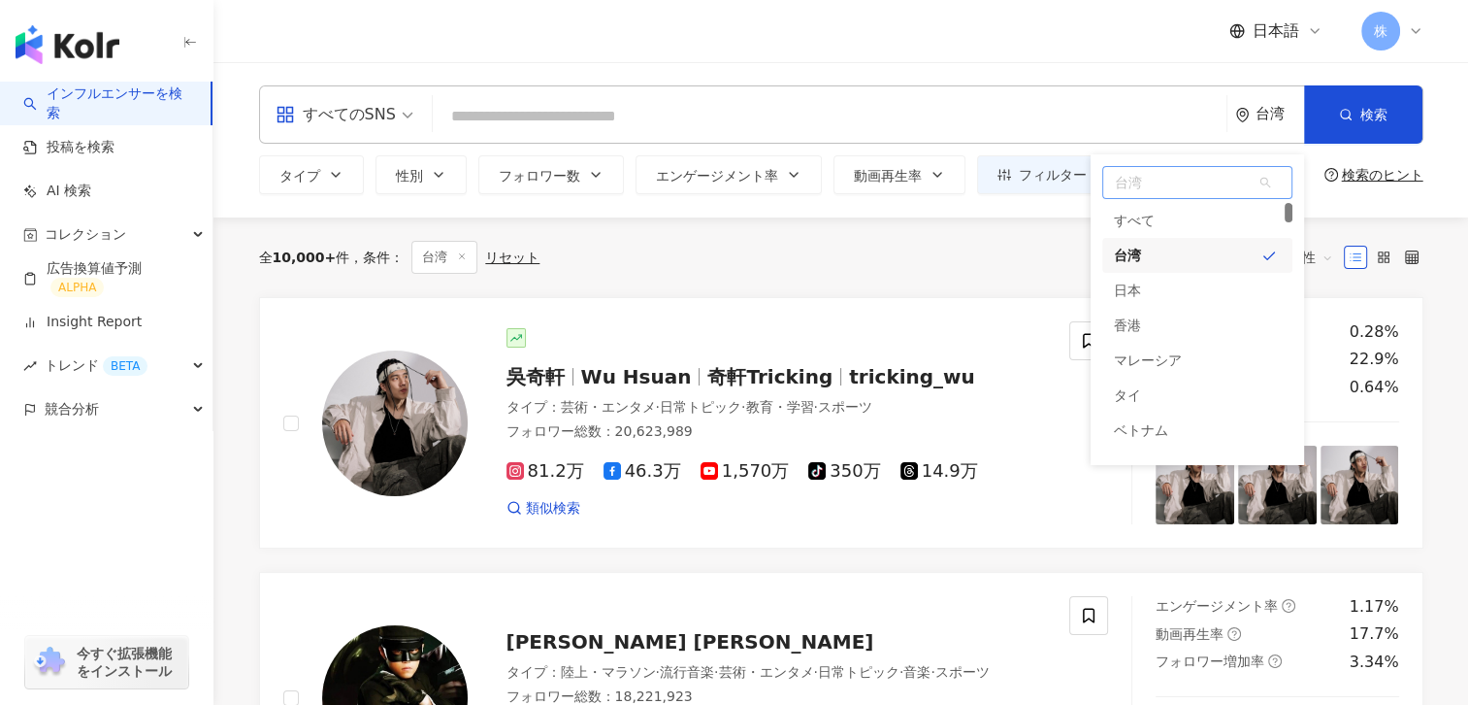
click at [1187, 182] on span "台湾" at bounding box center [1197, 182] width 188 height 31
type input "****"
click at [1102, 230] on div "ベトナム" at bounding box center [1197, 220] width 190 height 35
